Goal: Information Seeking & Learning: Learn about a topic

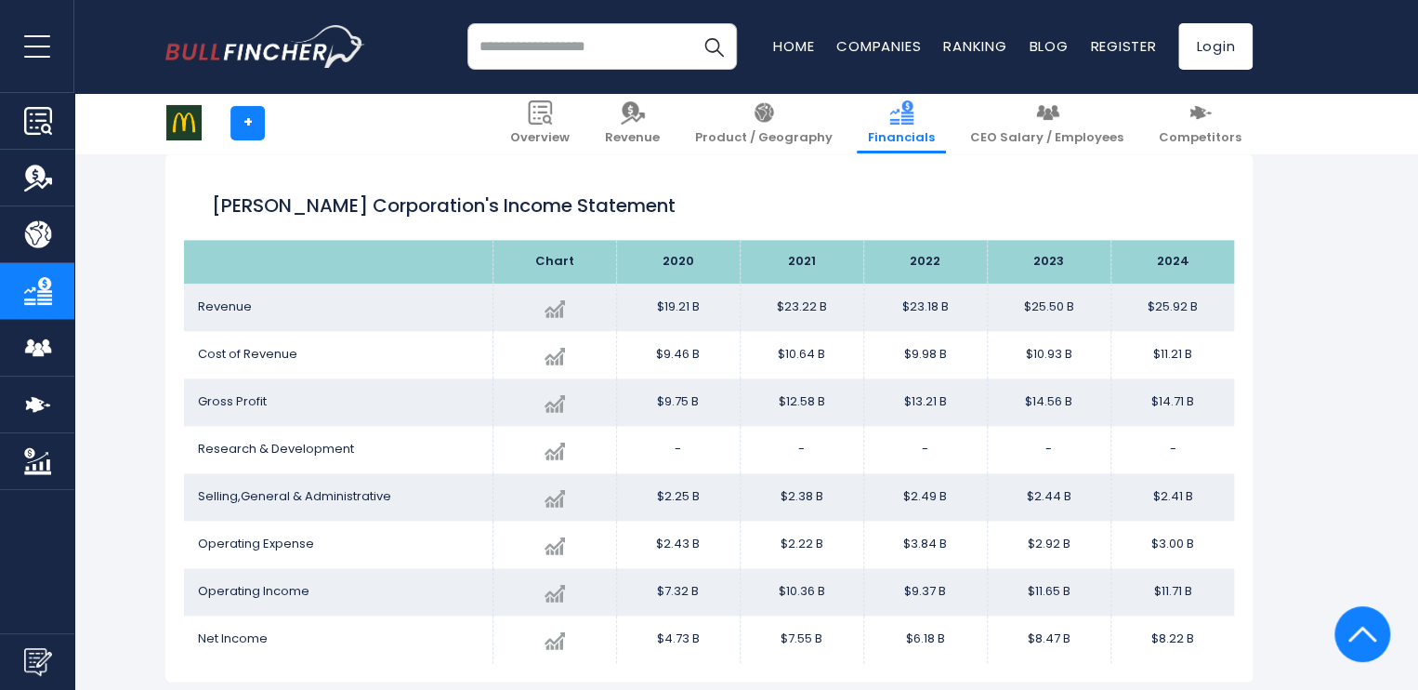
scroll to position [1017, 0]
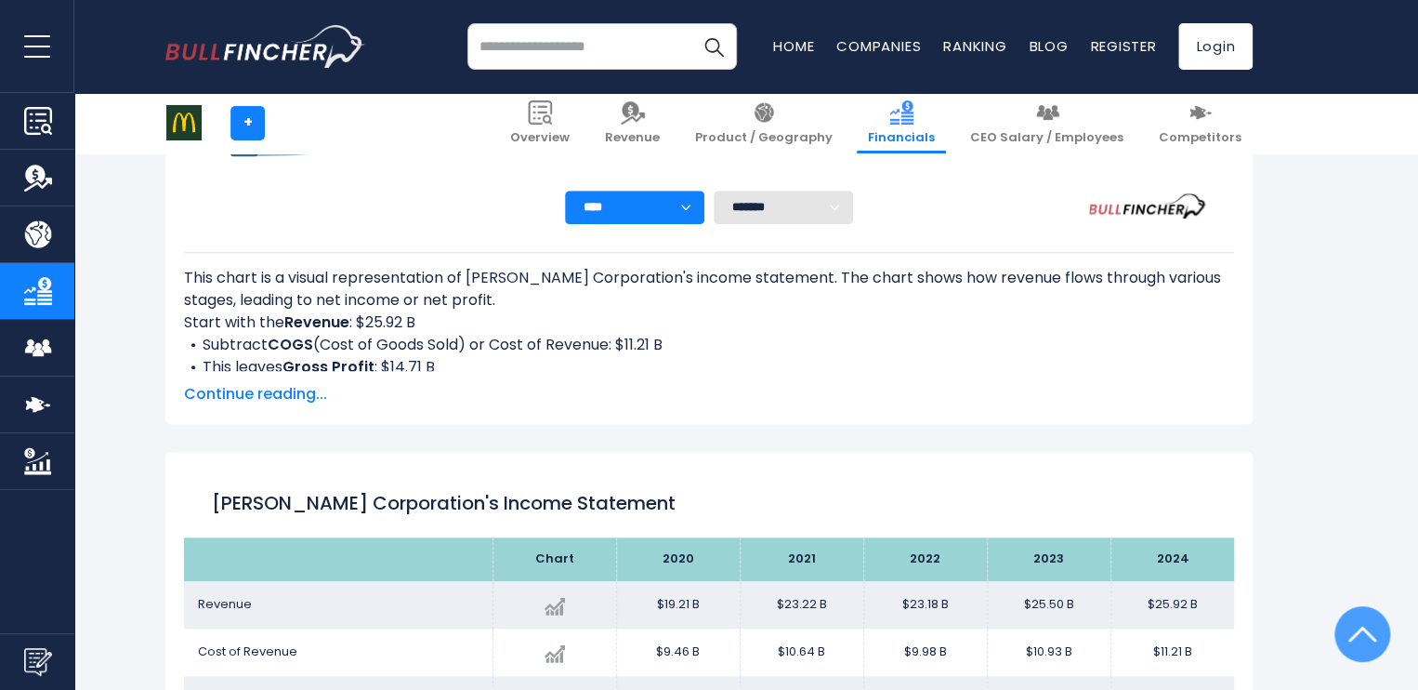
scroll to position [1006, 0]
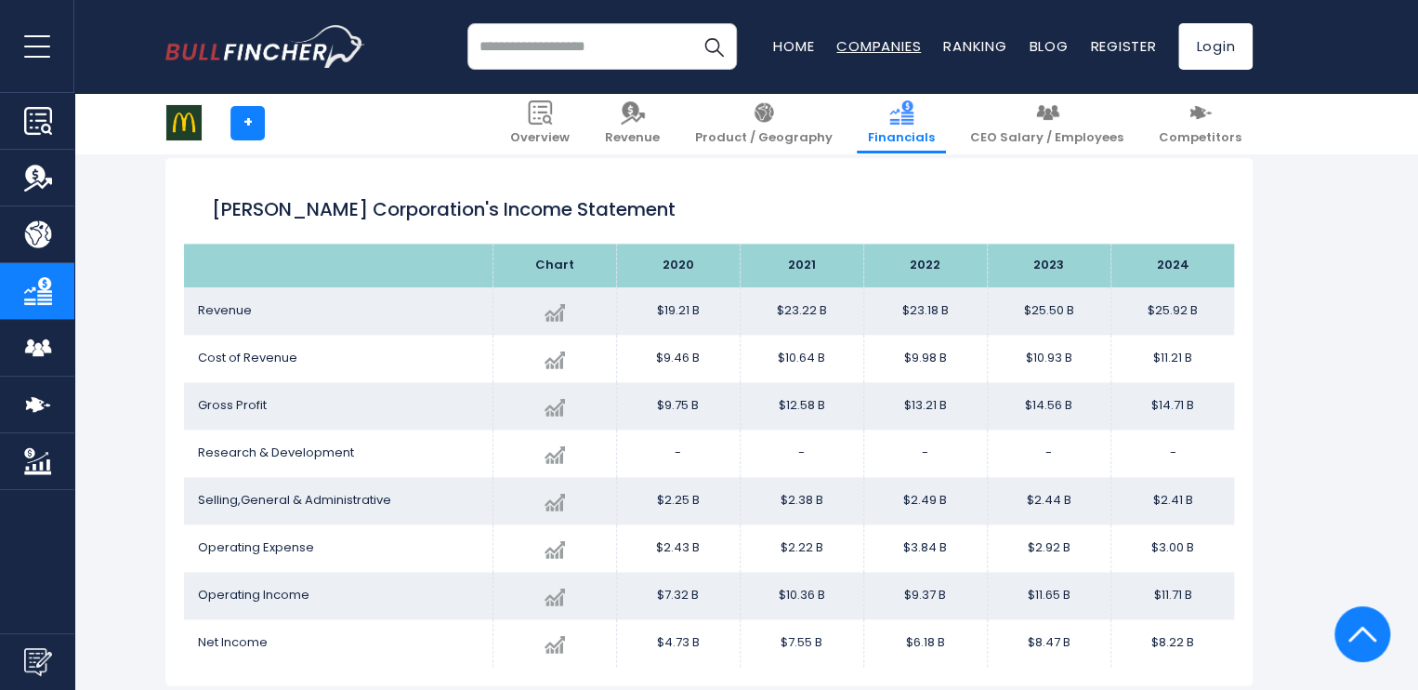
click at [892, 42] on link "Companies" at bounding box center [878, 46] width 85 height 20
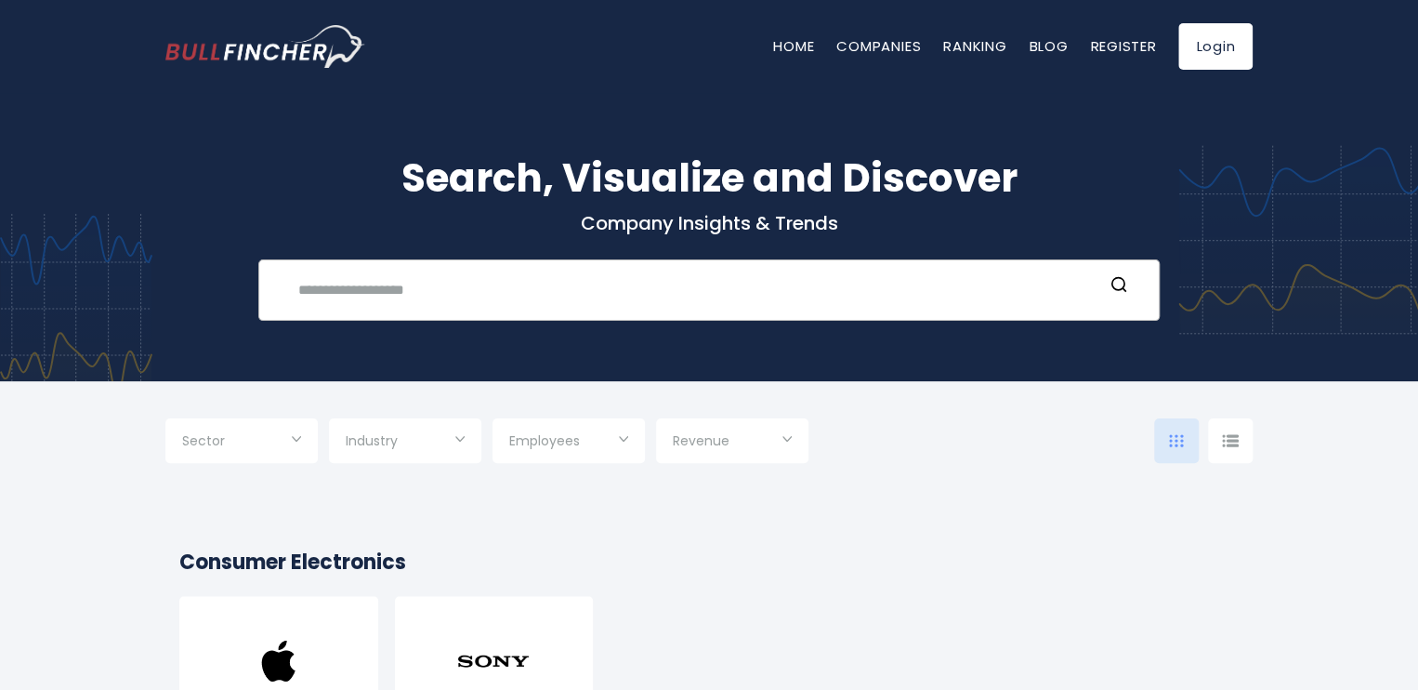
click at [500, 290] on input "text" at bounding box center [695, 289] width 816 height 34
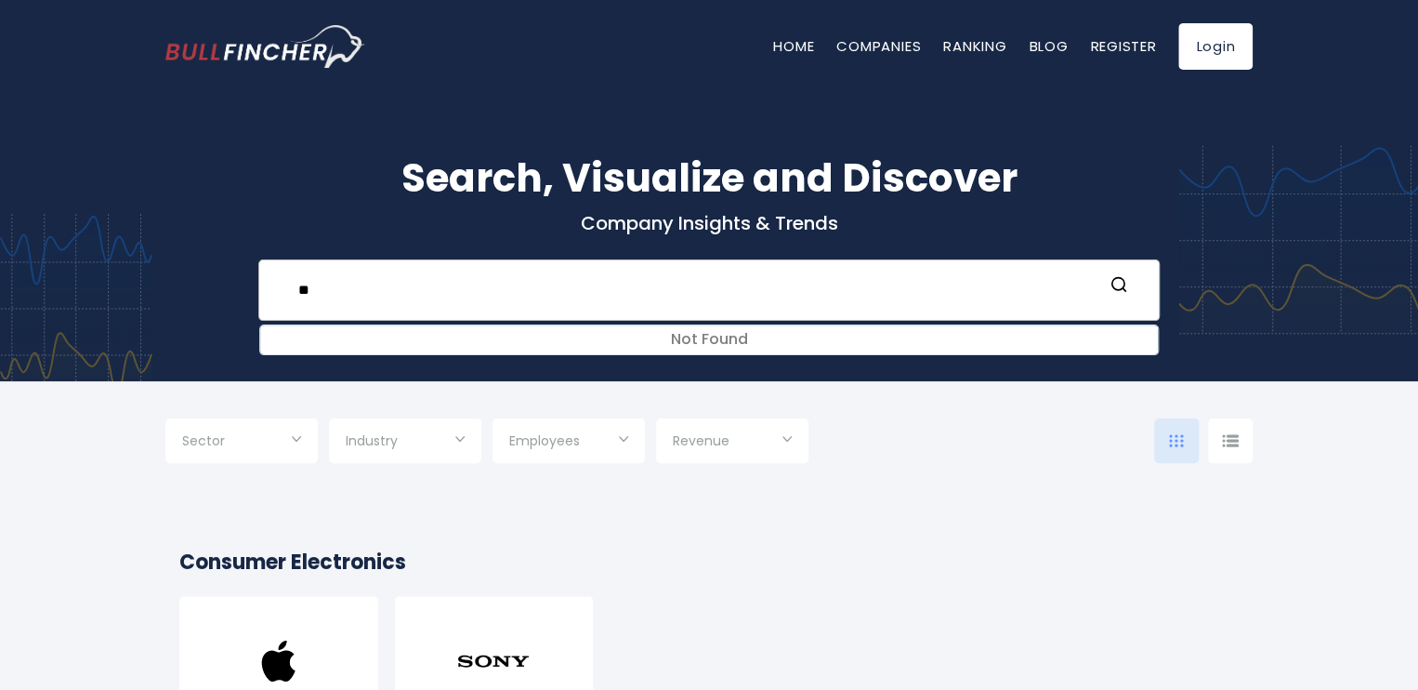
type input "*"
type input "**********"
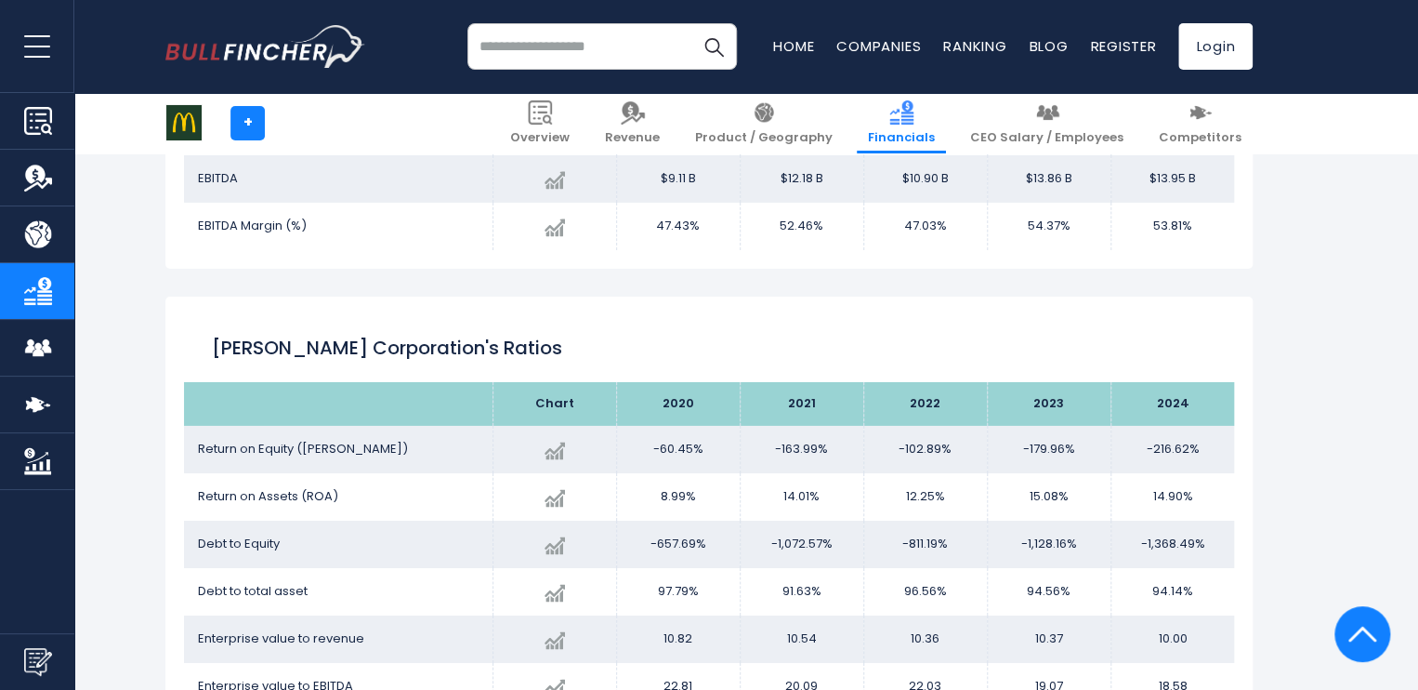
scroll to position [2996, 0]
